Goal: Task Accomplishment & Management: Complete application form

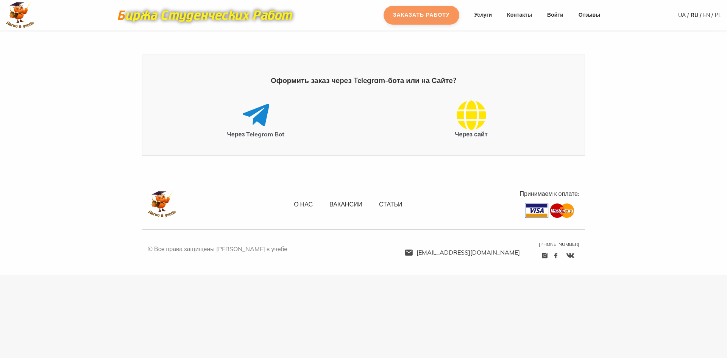
click at [428, 11] on link "Заказать работу" at bounding box center [421, 15] width 76 height 19
click at [555, 15] on link "Войти" at bounding box center [555, 15] width 16 height 8
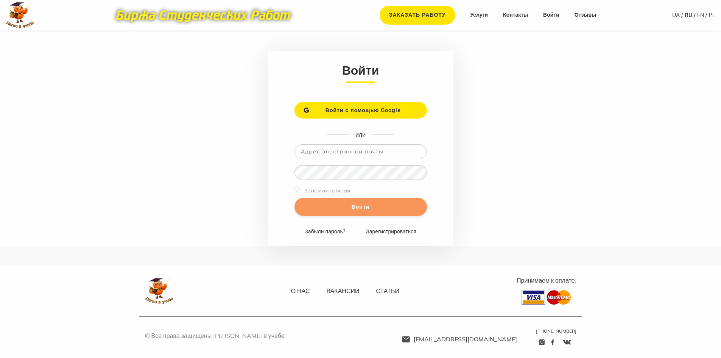
type input "[EMAIL_ADDRESS][DOMAIN_NAME]"
click at [342, 209] on input "Войти" at bounding box center [360, 207] width 132 height 18
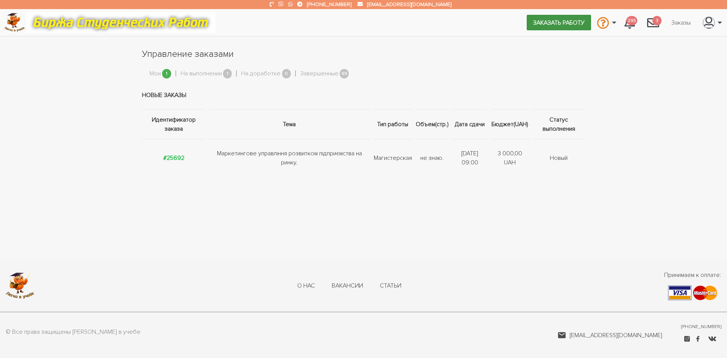
click at [569, 26] on link "Заказать работу" at bounding box center [558, 22] width 64 height 15
